Goal: Task Accomplishment & Management: Manage account settings

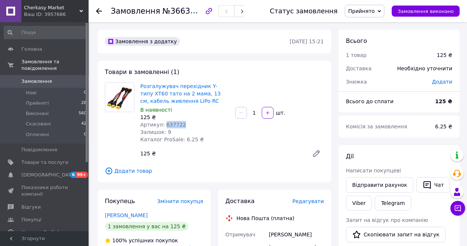
click at [40, 78] on span "Замовлення" at bounding box center [36, 81] width 31 height 7
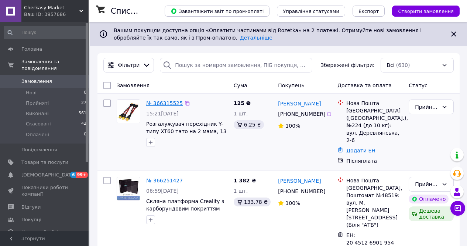
click at [177, 104] on link "№ 366315525" at bounding box center [164, 103] width 37 height 6
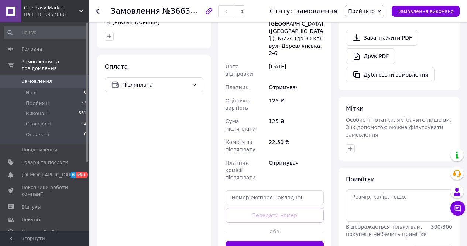
scroll to position [252, 0]
click at [274, 240] on button "Згенерувати ЕН" at bounding box center [275, 247] width 99 height 15
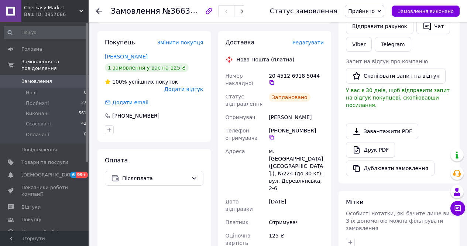
scroll to position [157, 0]
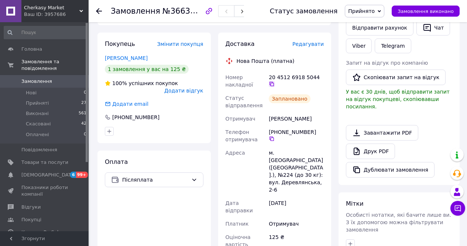
click at [318, 74] on div "20 4512 6918 5044" at bounding box center [296, 80] width 55 height 13
click at [274, 82] on icon at bounding box center [272, 84] width 4 height 4
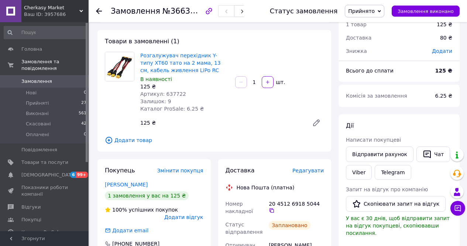
scroll to position [29, 0]
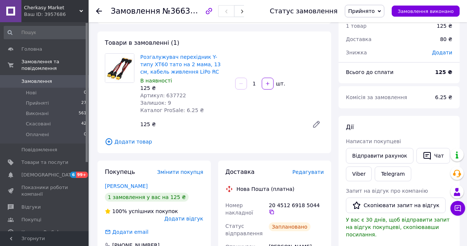
click at [172, 92] on span "Артикул: 637722" at bounding box center [163, 95] width 46 height 6
copy span "637722"
click at [92, 10] on div "Замовлення №366315525 Статус замовлення Прийнято Виконано Скасовано Оплачено За…" at bounding box center [278, 11] width 379 height 22
click at [99, 10] on icon at bounding box center [99, 11] width 6 height 6
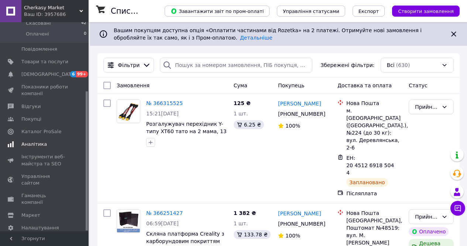
scroll to position [103, 0]
click at [43, 56] on span "Товари та послуги" at bounding box center [44, 59] width 47 height 7
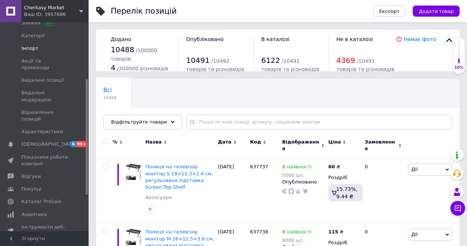
click at [31, 51] on span "Імпорт" at bounding box center [29, 48] width 17 height 7
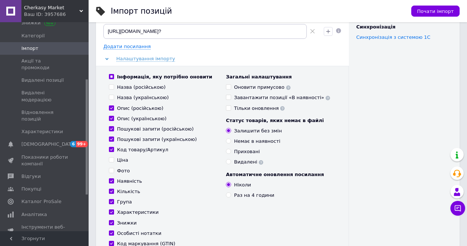
scroll to position [93, 0]
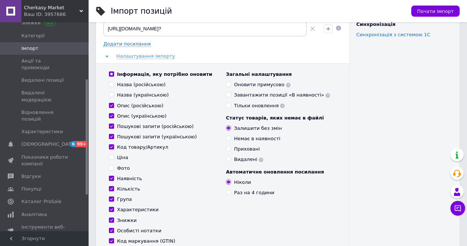
click at [280, 106] on use at bounding box center [282, 105] width 4 height 4
click at [228, 106] on input "Тільки оновлення" at bounding box center [228, 105] width 5 height 5
checkbox input "true"
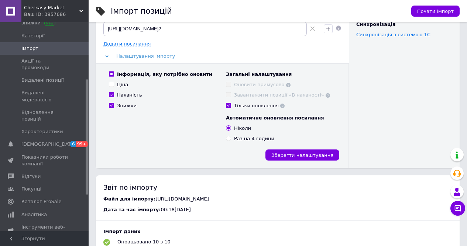
click at [230, 140] on input "Раз на 4 години" at bounding box center [228, 138] width 5 height 5
radio input "true"
click at [112, 105] on input "Знижки" at bounding box center [111, 105] width 5 height 5
click at [110, 104] on input "Знижки" at bounding box center [111, 105] width 5 height 5
checkbox input "true"
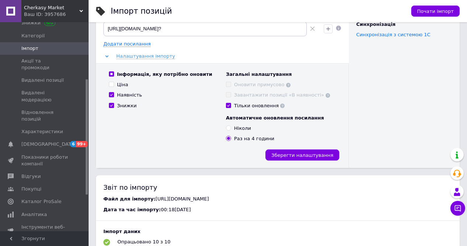
click at [231, 104] on input "Тільки оновлення" at bounding box center [228, 105] width 5 height 5
checkbox input "false"
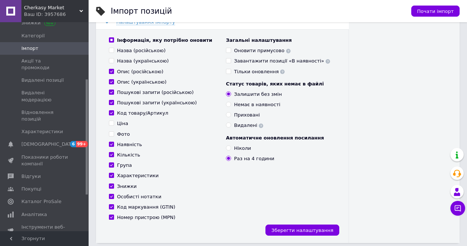
scroll to position [128, 0]
click at [229, 148] on input "Ніколи" at bounding box center [228, 147] width 5 height 5
radio input "true"
click at [326, 60] on use at bounding box center [328, 61] width 4 height 4
click at [286, 50] on use at bounding box center [288, 50] width 4 height 4
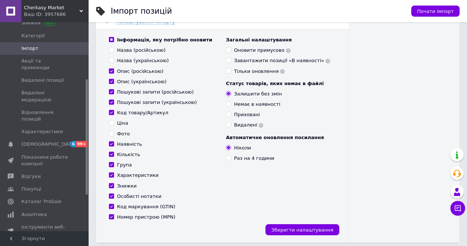
click at [405, 72] on div "Як імпортувати Докладніше про імпорт Файли ХLS, XLSX або CSV Файл XML Файл YML …" at bounding box center [404, 72] width 111 height 341
click at [326, 61] on use at bounding box center [328, 61] width 4 height 4
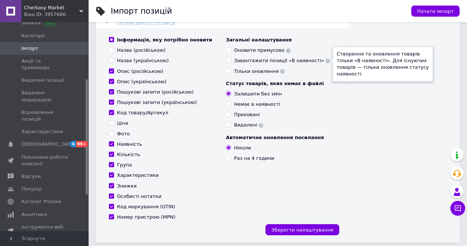
click at [368, 66] on div "Створення та оновлення товарів тільки «В наявності». Для існуючих товарів — тіл…" at bounding box center [383, 64] width 92 height 27
click at [231, 62] on input "Завантажити позиції «В наявності» Створення та оновлення товарів тільки «В наяв…" at bounding box center [228, 60] width 5 height 5
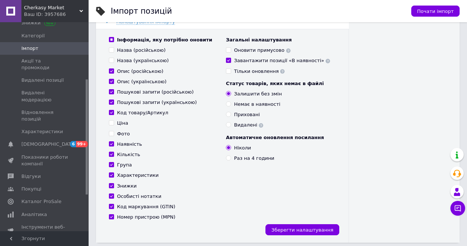
click at [228, 58] on input "Завантажити позиції «В наявності»" at bounding box center [228, 60] width 5 height 5
checkbox input "false"
click at [326, 60] on icon at bounding box center [328, 61] width 4 height 4
click at [368, 83] on div "Як імпортувати Докладніше про імпорт Файли ХLS, XLSX або CSV Файл XML Файл YML …" at bounding box center [404, 72] width 111 height 341
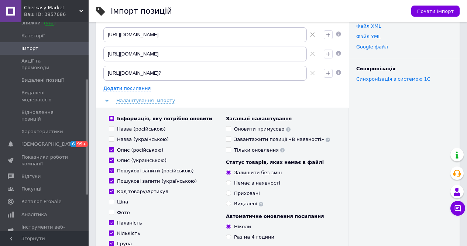
scroll to position [0, 0]
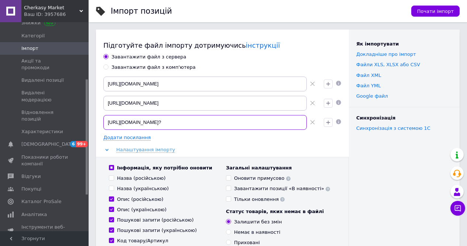
click at [165, 122] on input "[URL][DOMAIN_NAME]?" at bounding box center [205, 122] width 204 height 15
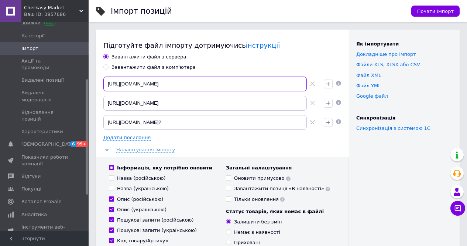
click at [158, 84] on input "[URL][DOMAIN_NAME]" at bounding box center [205, 83] width 204 height 15
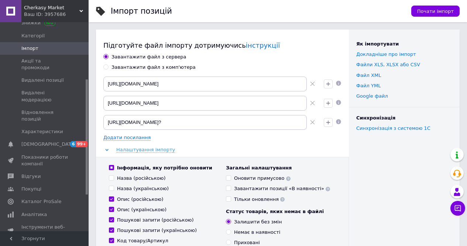
click at [297, 17] on div "Імпорт позицій" at bounding box center [257, 11] width 293 height 22
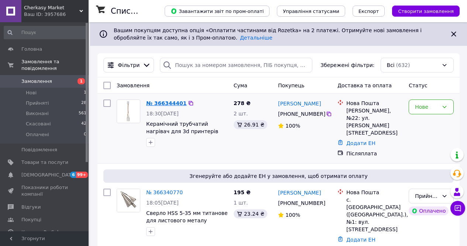
click at [166, 102] on link "№ 366344401" at bounding box center [166, 103] width 40 height 6
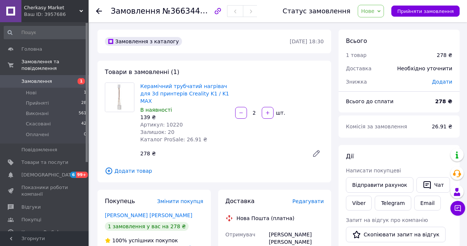
click at [375, 11] on span "Нове" at bounding box center [367, 11] width 13 height 6
click at [377, 28] on li "Прийнято" at bounding box center [375, 25] width 34 height 11
